Goal: Task Accomplishment & Management: Manage account settings

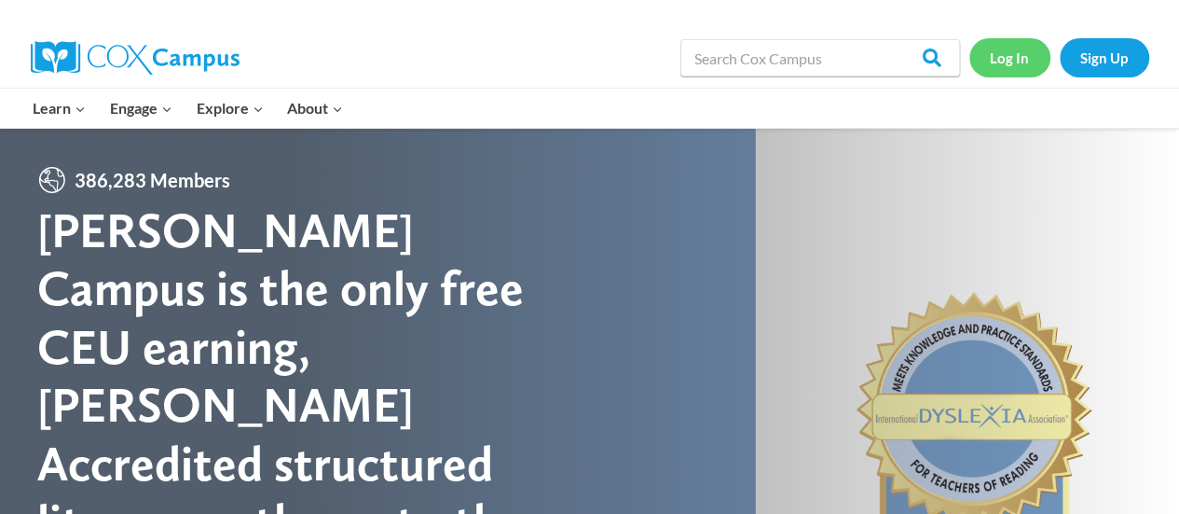
click at [1016, 60] on link "Log In" at bounding box center [1009, 57] width 81 height 38
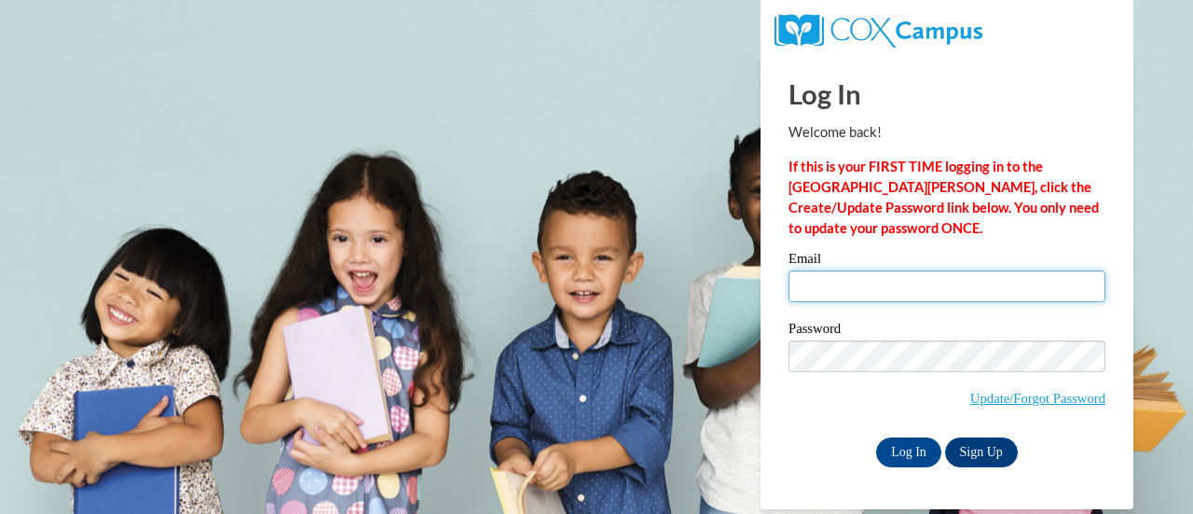
click at [813, 289] on input "Email" at bounding box center [947, 286] width 317 height 32
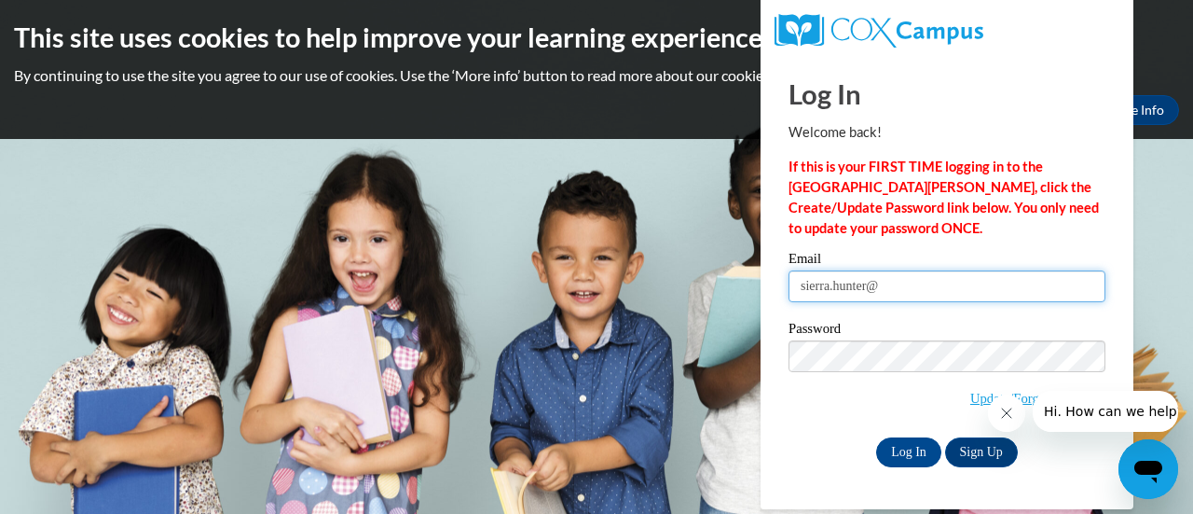
click at [926, 284] on input "sierra.hunter@" at bounding box center [947, 286] width 317 height 32
click at [835, 284] on input "sierra.hunter@g.gcpsk12.org" at bounding box center [947, 286] width 317 height 32
type input "sierra_hunter@g.gcpsk12.org"
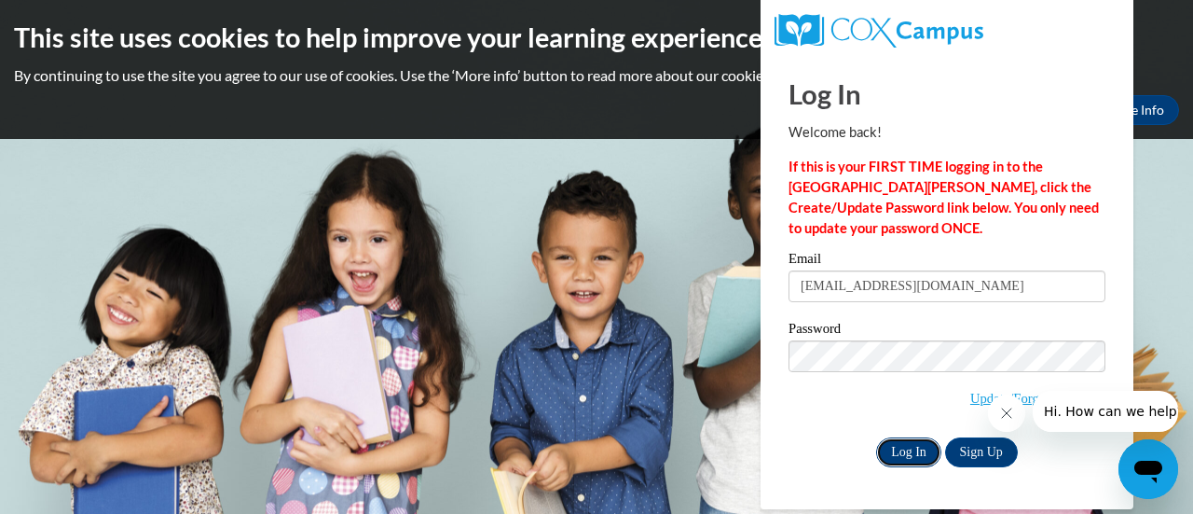
click at [912, 446] on input "Log In" at bounding box center [908, 452] width 65 height 30
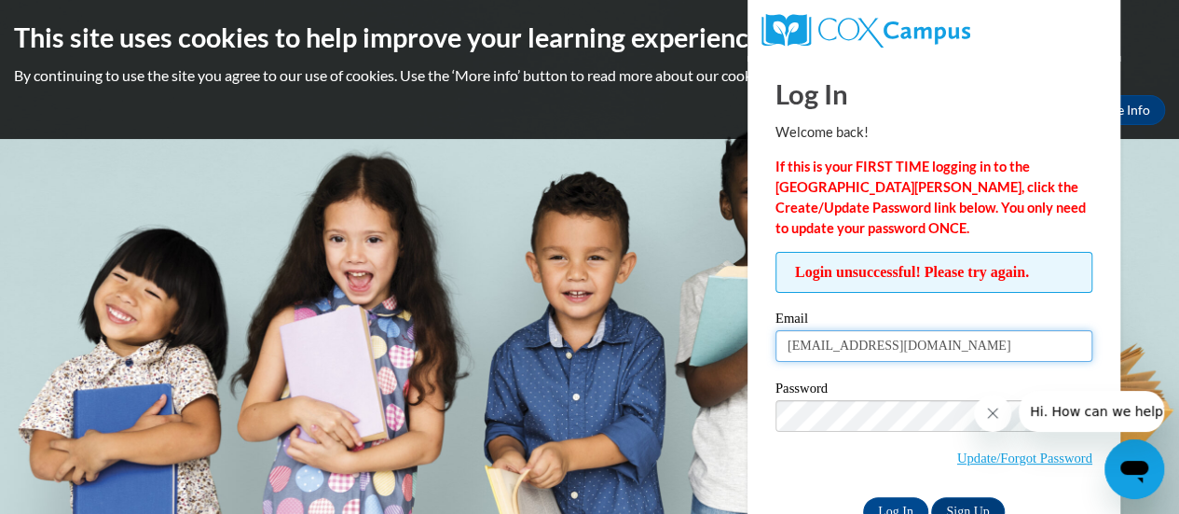
click at [828, 344] on input "sierra_hunter@g.gcpsk12.org" at bounding box center [933, 346] width 317 height 32
click at [882, 348] on input "sierra.hunter@g.gcpsk12.org" at bounding box center [933, 346] width 317 height 32
type input "sierra.hunter@gcpsk12.org"
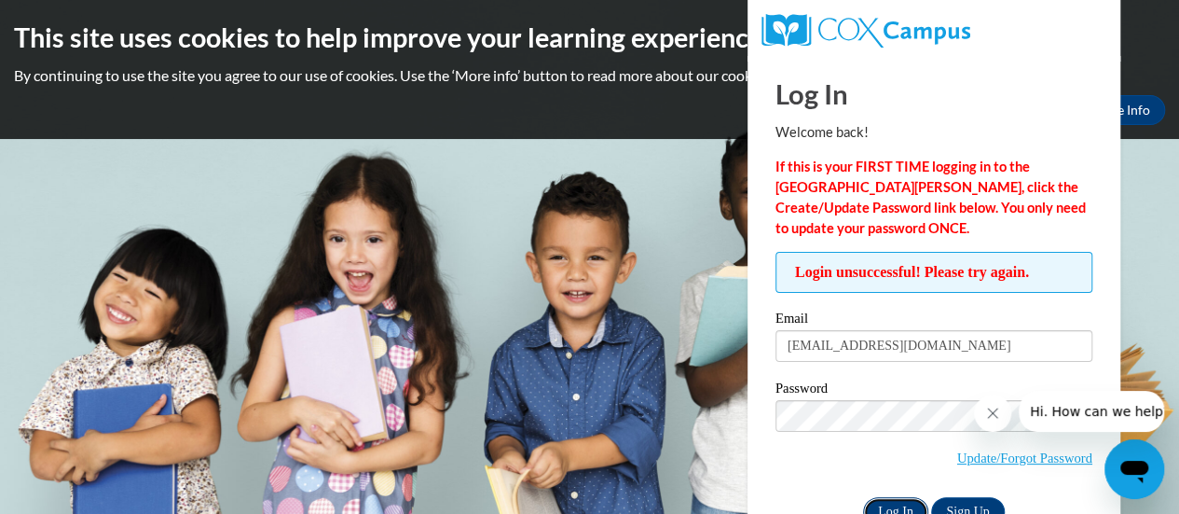
click at [899, 499] on input "Log In" at bounding box center [895, 512] width 65 height 30
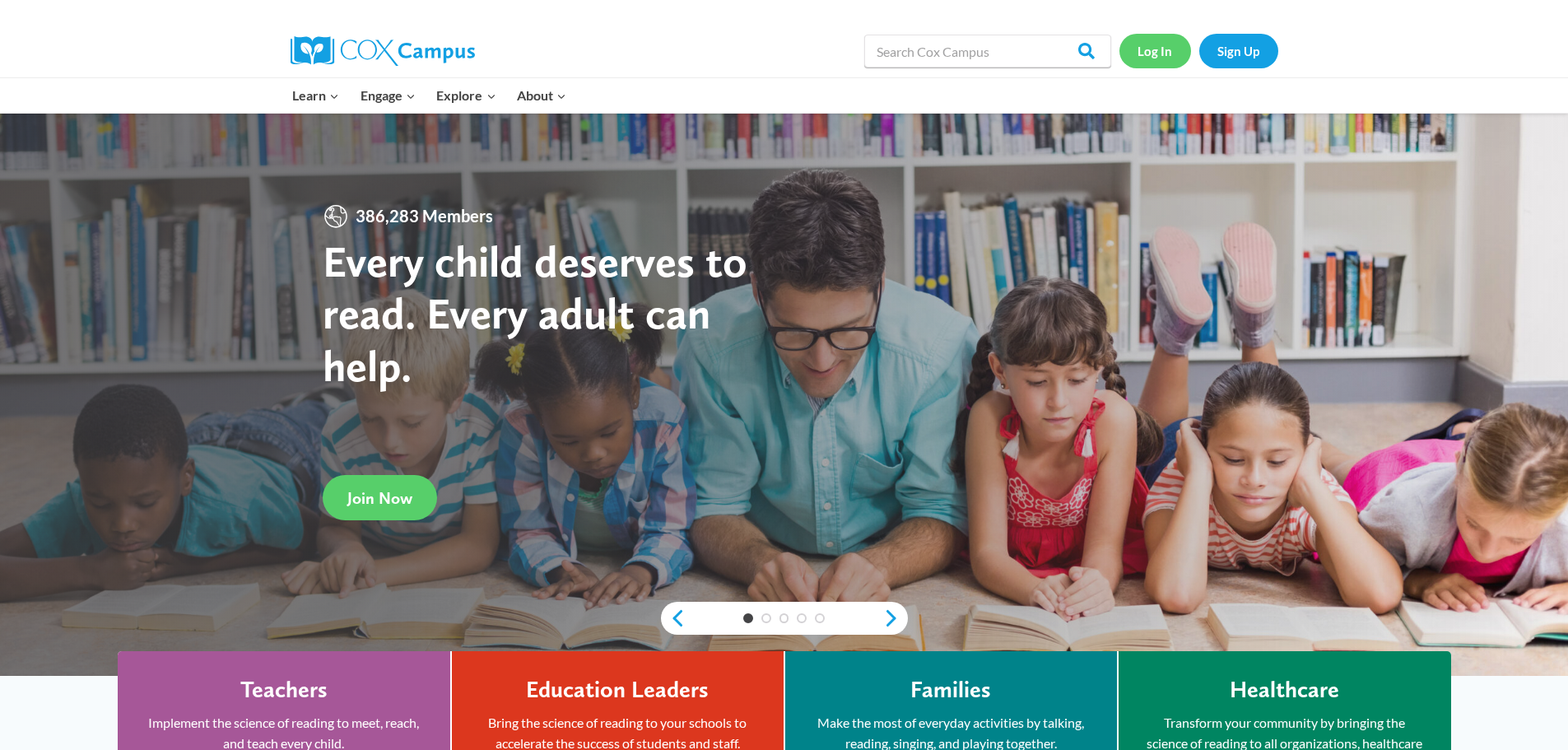
click at [1142, 52] on link "Log In" at bounding box center [1155, 50] width 72 height 34
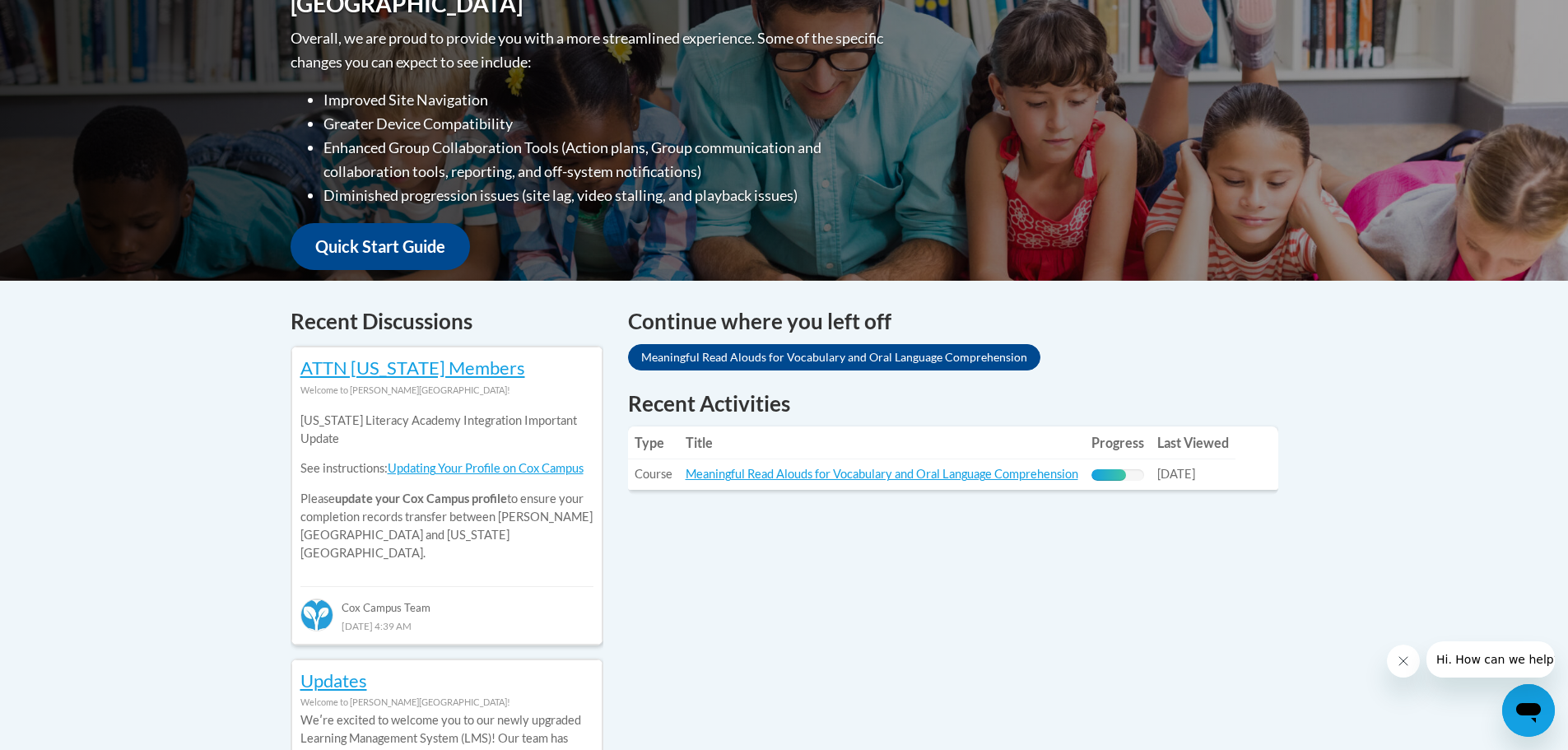
scroll to position [421, 0]
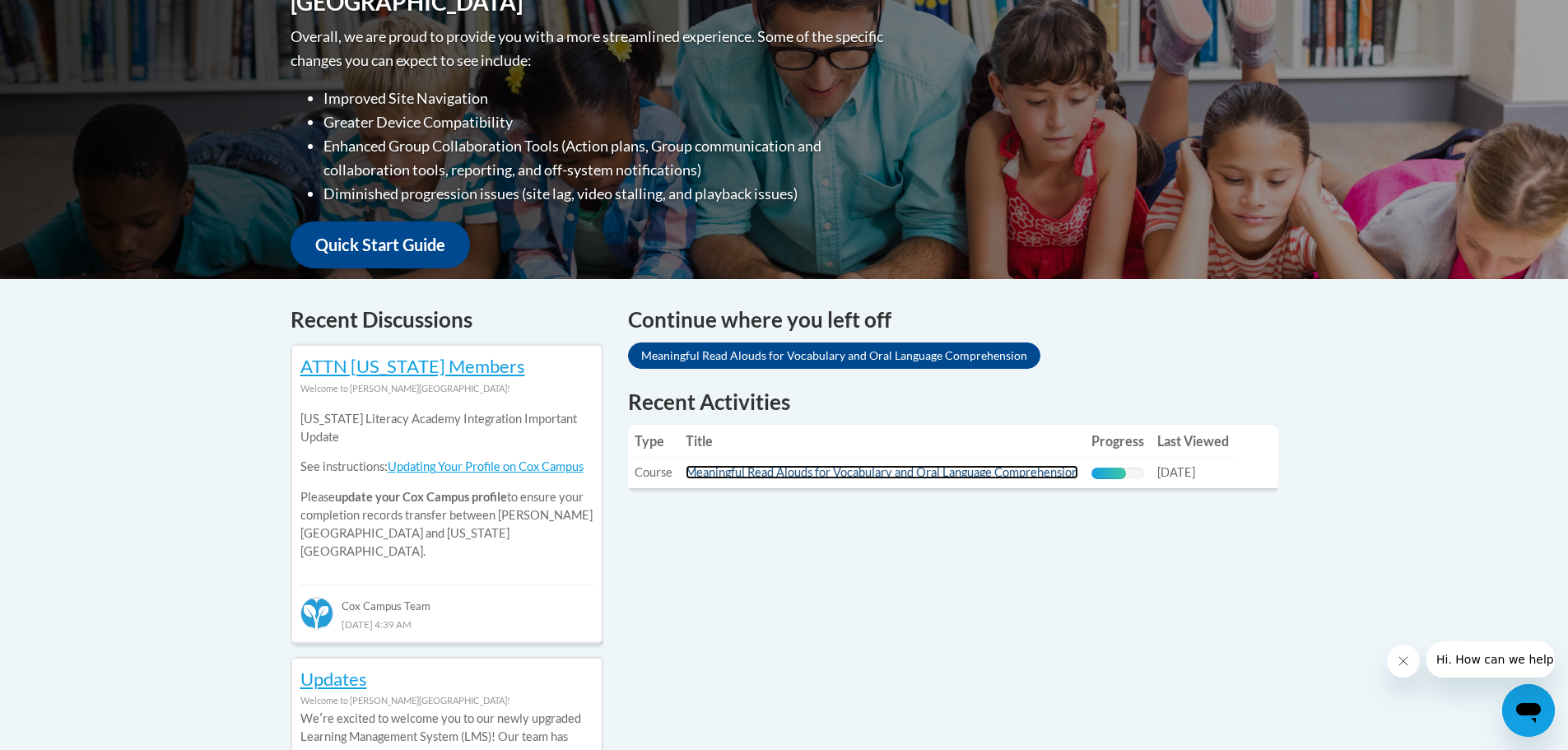
click at [827, 468] on link "Meaningful Read Alouds for Vocabulary and Oral Language Comprehension" at bounding box center [881, 473] width 393 height 14
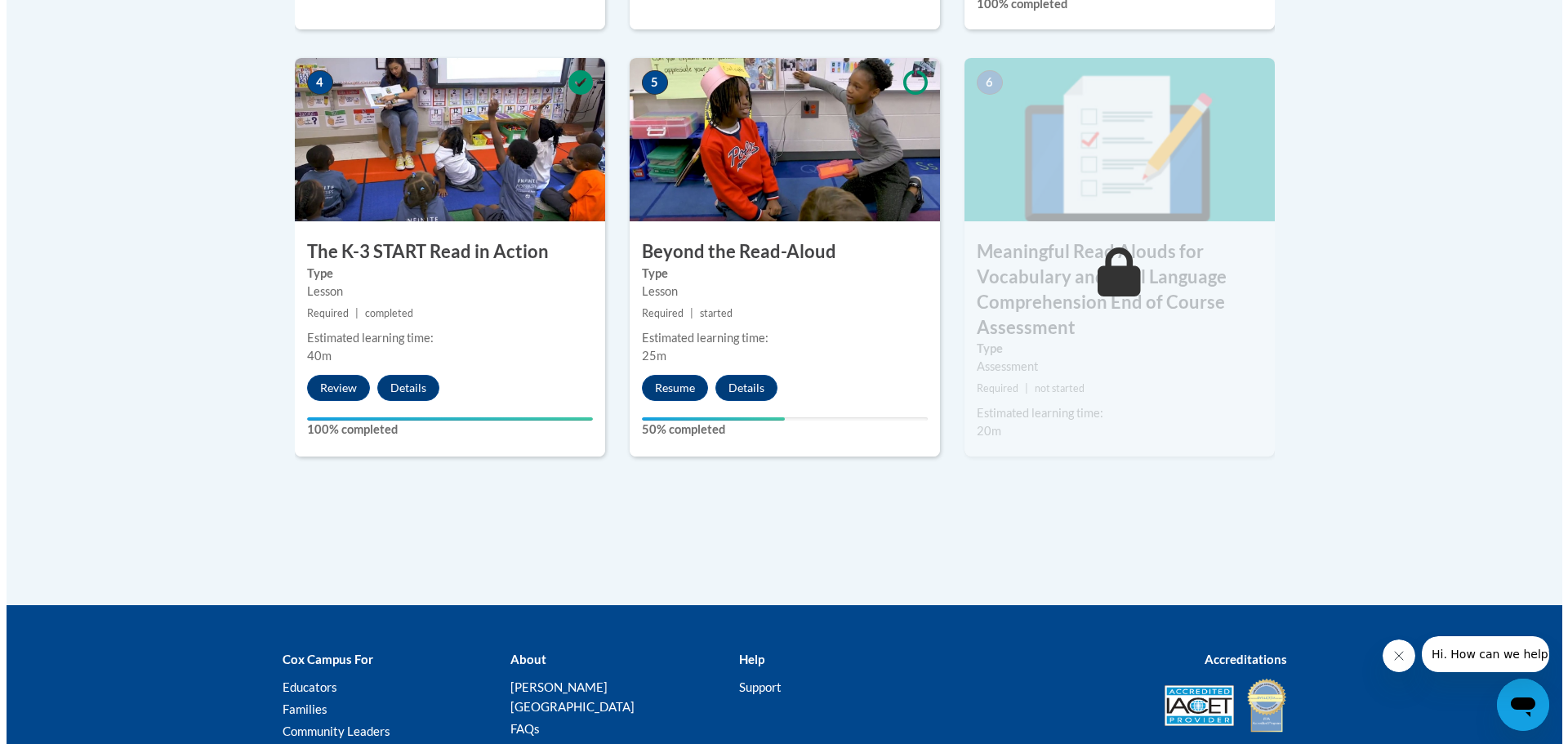
scroll to position [980, 0]
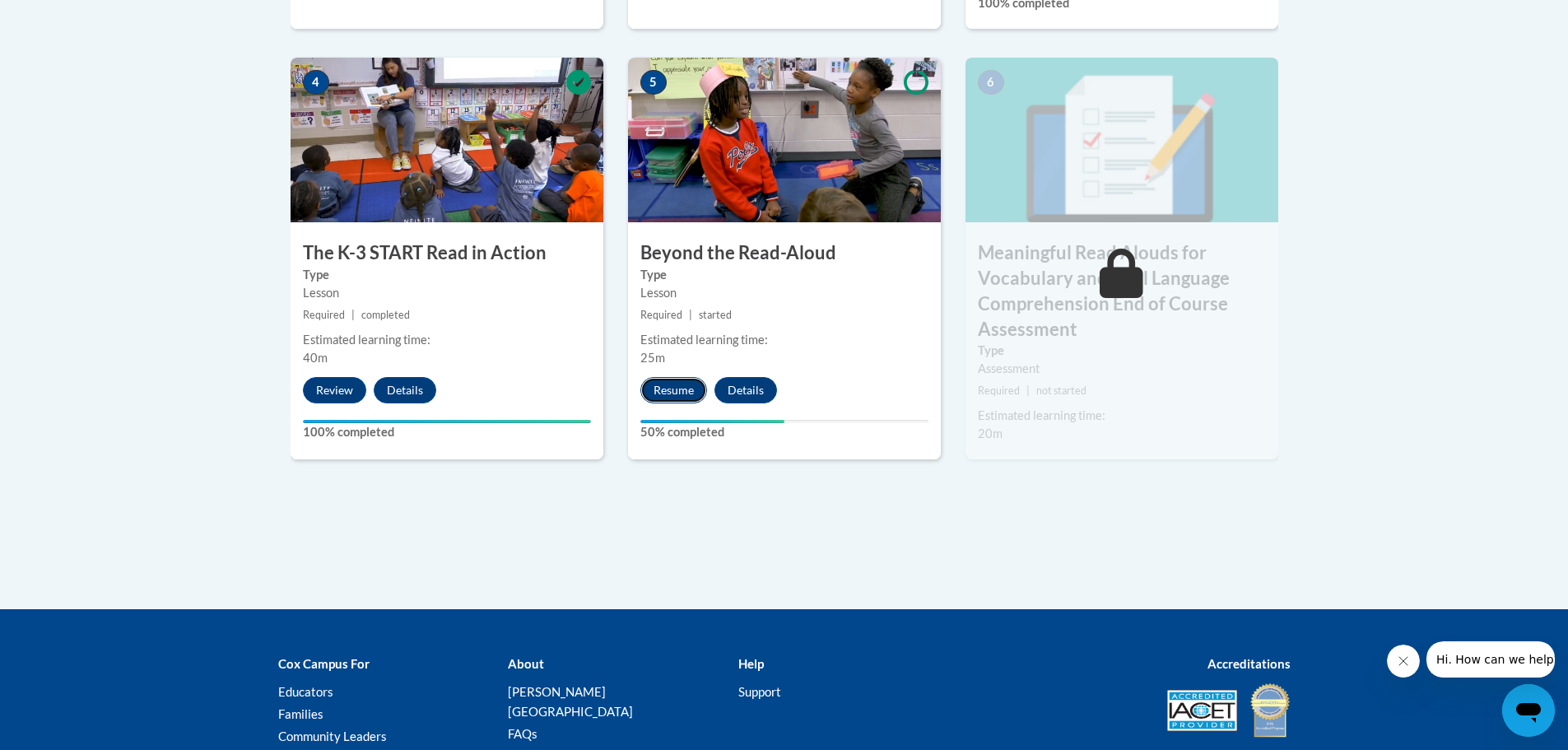
click at [670, 398] on button "Resume" at bounding box center [673, 390] width 66 height 27
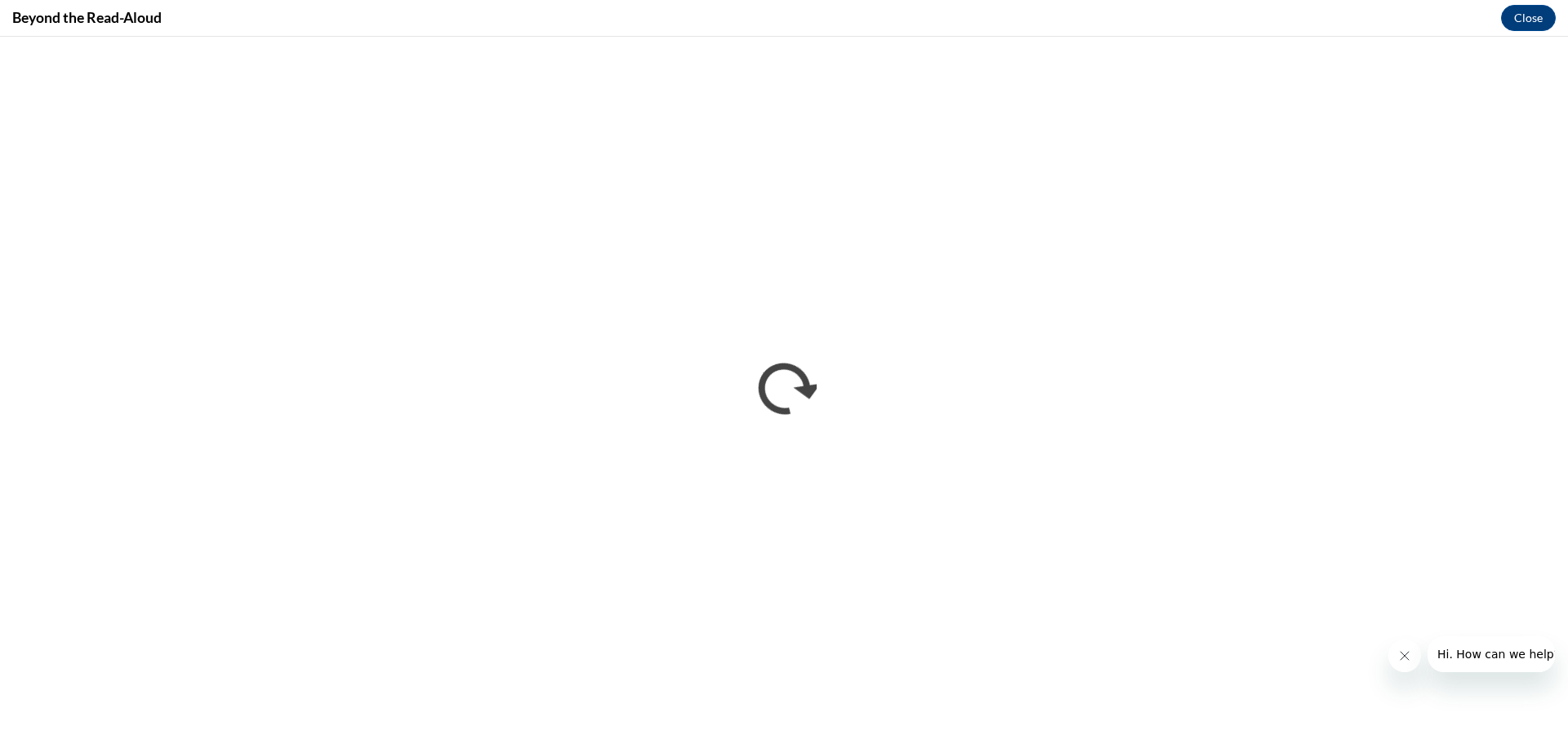
scroll to position [0, 0]
